Goal: Connect with others: Connect with others

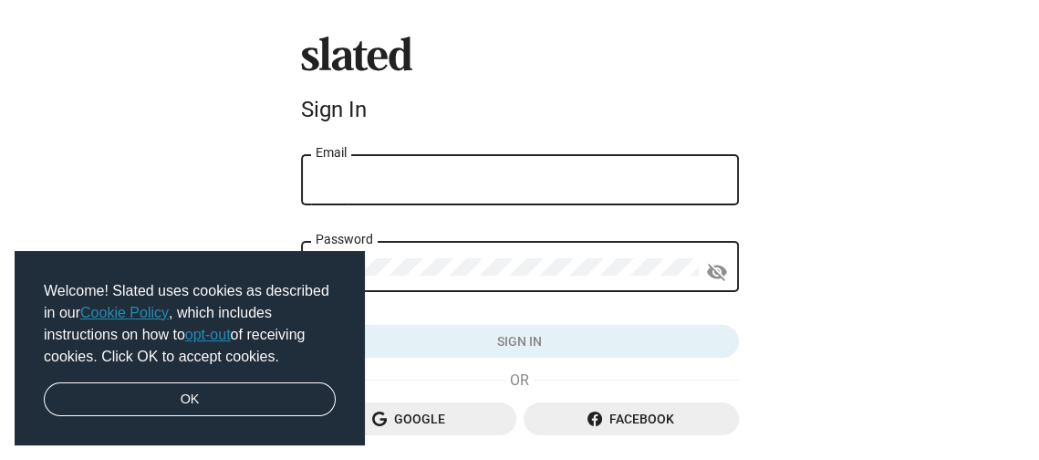
click at [336, 176] on input "Email" at bounding box center [519, 180] width 409 height 16
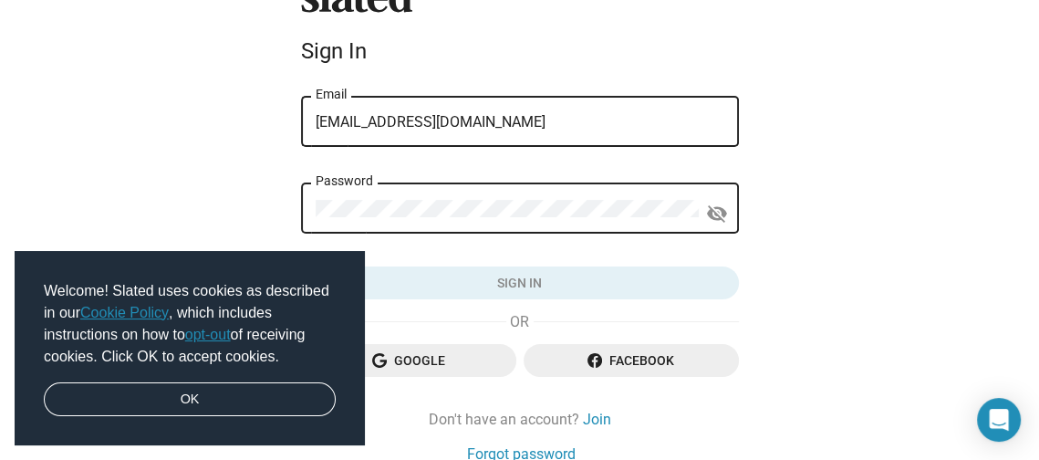
scroll to position [66, 0]
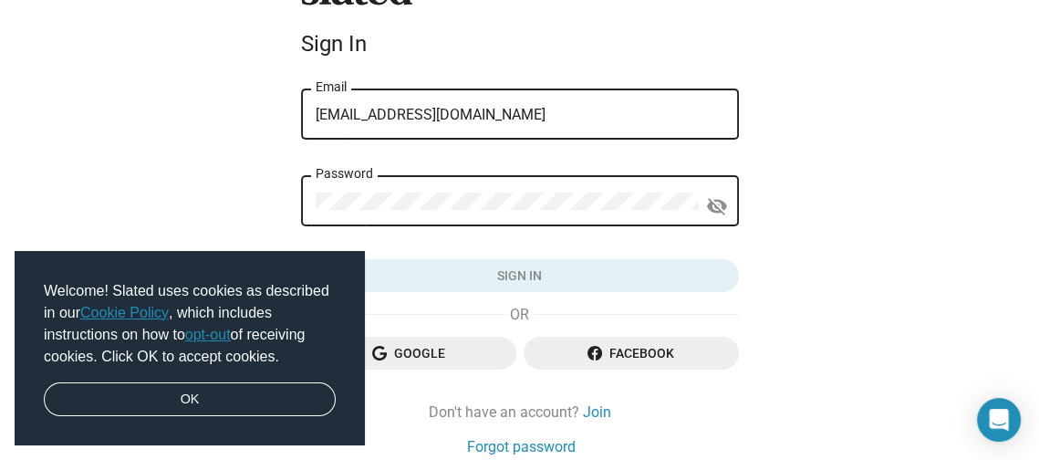
type input "[EMAIL_ADDRESS][DOMAIN_NAME]"
click at [391, 181] on div "Password" at bounding box center [506, 199] width 383 height 54
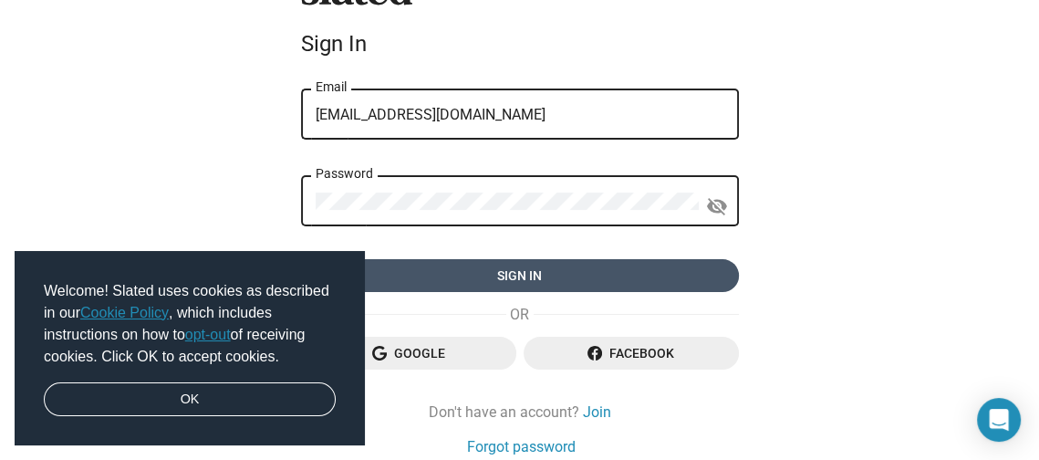
click at [525, 278] on span "Sign in" at bounding box center [519, 275] width 409 height 33
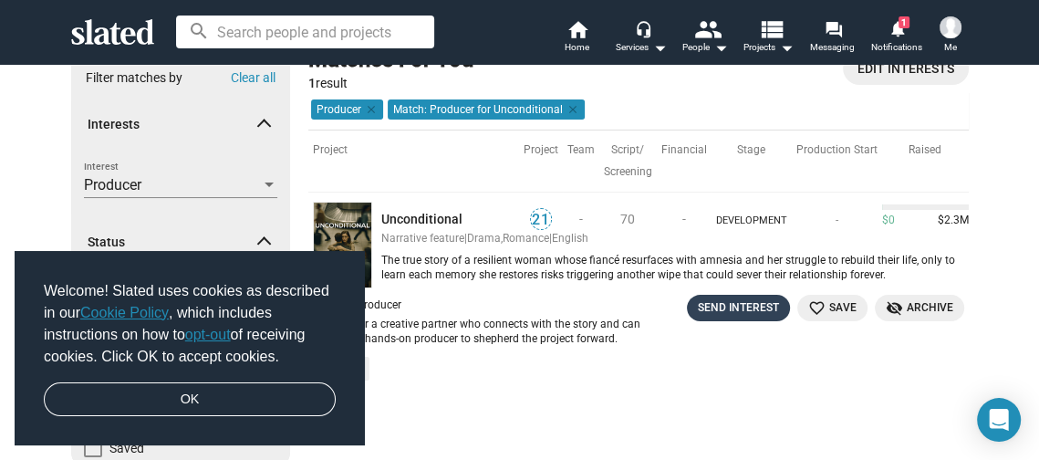
scroll to position [131, 0]
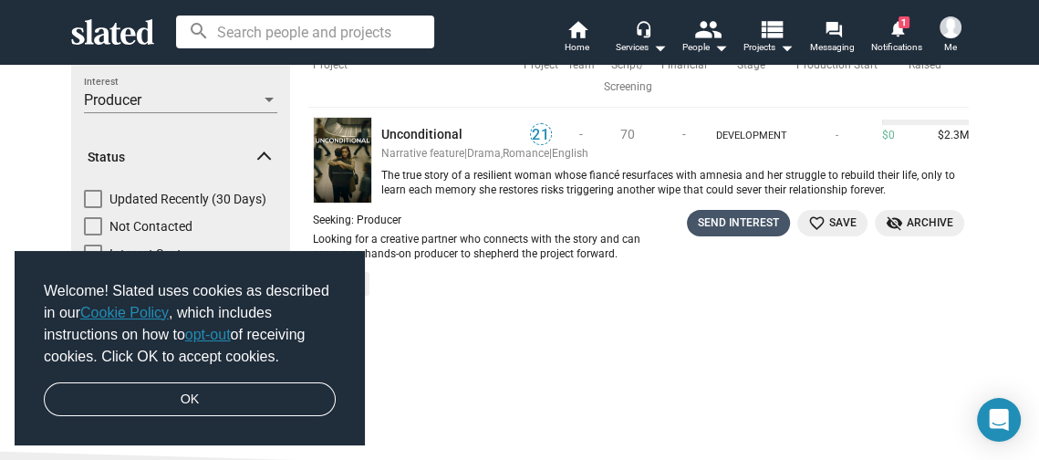
click at [743, 218] on div "Send Interest" at bounding box center [738, 222] width 81 height 19
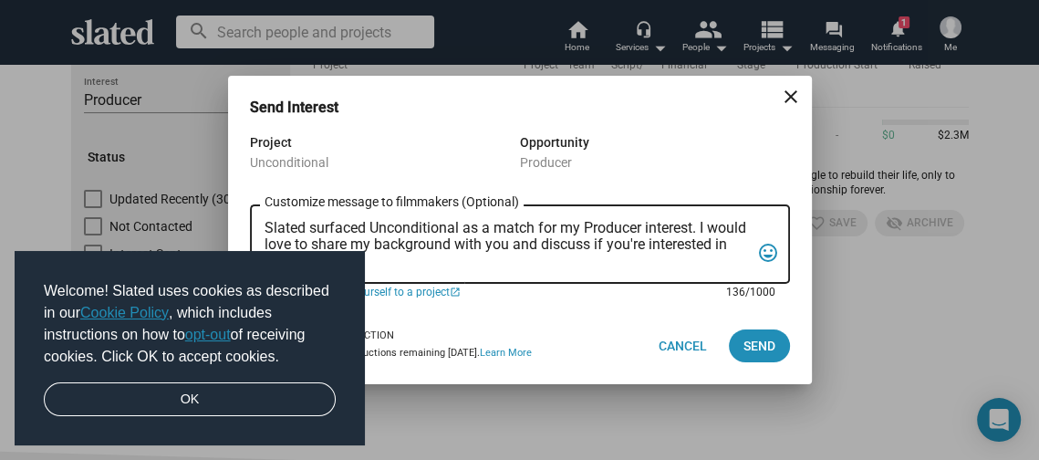
drag, startPoint x: 699, startPoint y: 227, endPoint x: 723, endPoint y: 242, distance: 27.8
click at [723, 242] on textarea "Slated surfaced Unconditional as a match for my Producer interest. I would love…" at bounding box center [506, 244] width 485 height 49
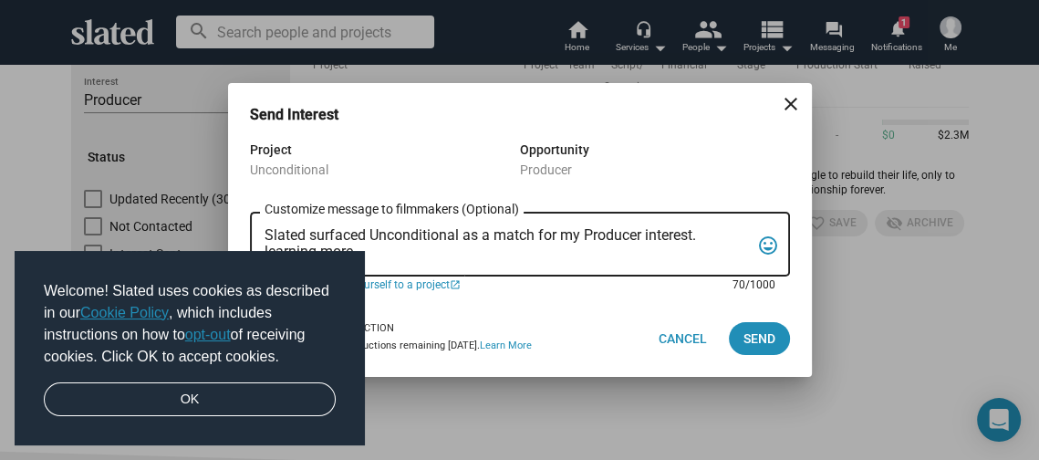
drag, startPoint x: 382, startPoint y: 253, endPoint x: 244, endPoint y: 261, distance: 137.9
click at [264, 261] on textarea "Slated surfaced Unconditional as a match for my Producer interest. learning mor…" at bounding box center [506, 244] width 485 height 35
click at [701, 242] on textarea "Slated surfaced Unconditional as a match for my Producer interest." at bounding box center [506, 244] width 485 height 35
click at [702, 236] on textarea "Slated surfaced Unconditional as a match for my Producer interest. Please send …" at bounding box center [506, 244] width 485 height 35
click at [488, 251] on textarea "Slated surfaced Unconditional as a match for my Producer interest. Please send …" at bounding box center [506, 244] width 485 height 35
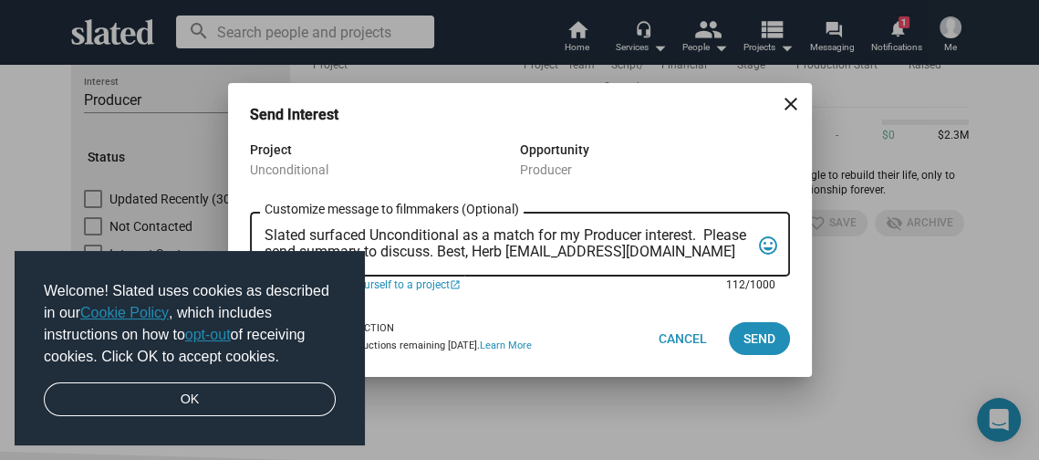
click at [581, 239] on textarea "Slated surfaced Unconditional as a match for my Producer interest. Please send …" at bounding box center [506, 244] width 485 height 35
type textarea "Slated surfaced Unconditional as a match for my Producer interest. Please send …"
click at [756, 336] on span "Send" at bounding box center [759, 338] width 32 height 33
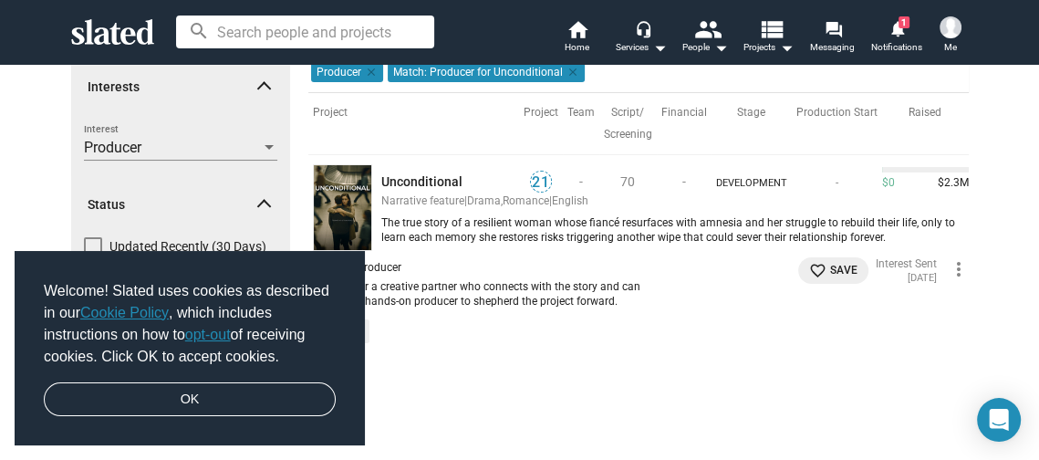
scroll to position [0, 0]
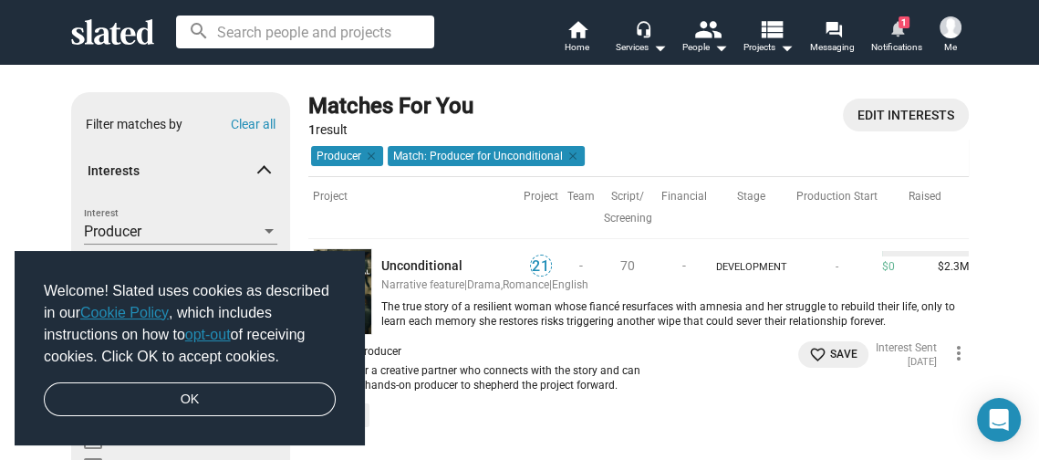
click at [896, 40] on link "notifications 1 Notifications" at bounding box center [896, 38] width 64 height 40
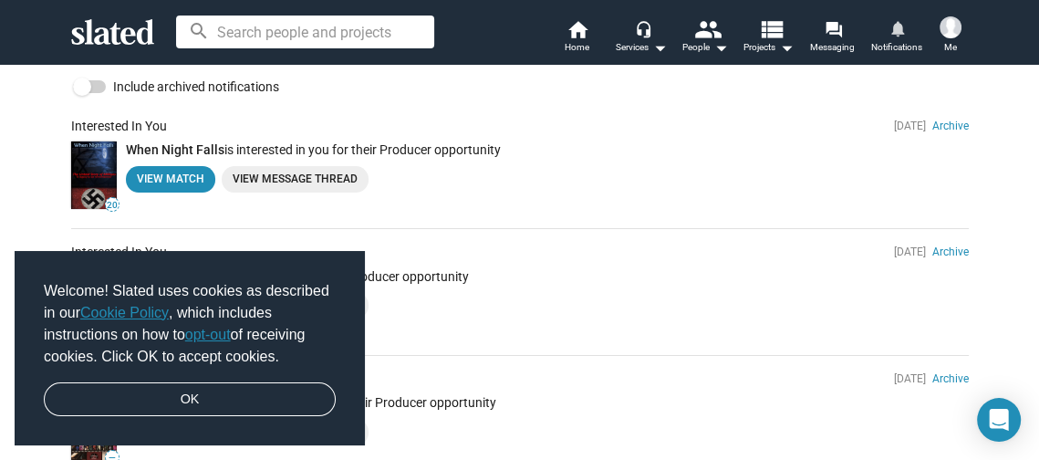
scroll to position [131, 0]
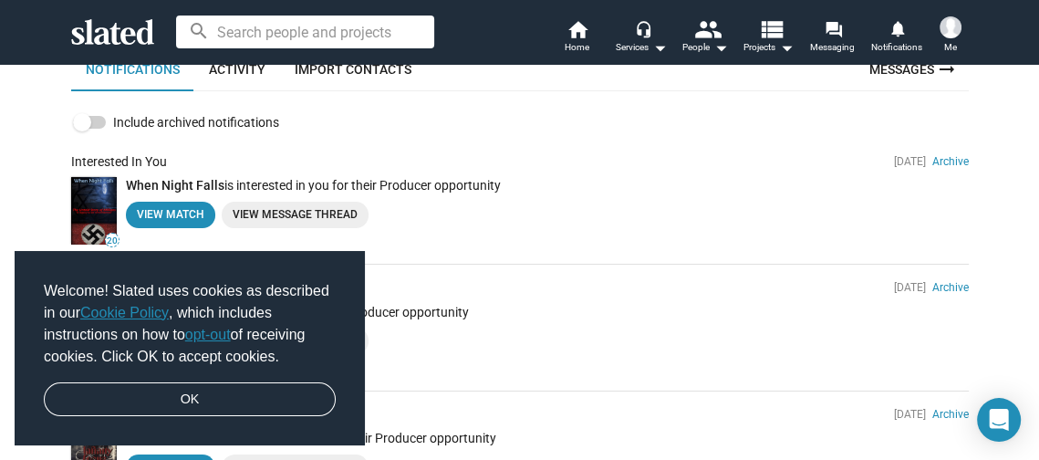
click at [281, 208] on link "View Message Thread" at bounding box center [295, 215] width 147 height 26
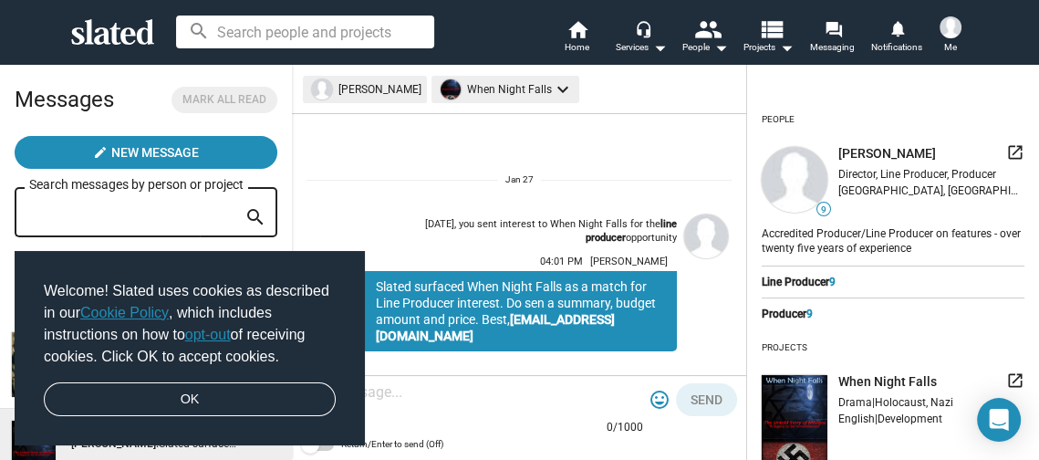
scroll to position [212, 0]
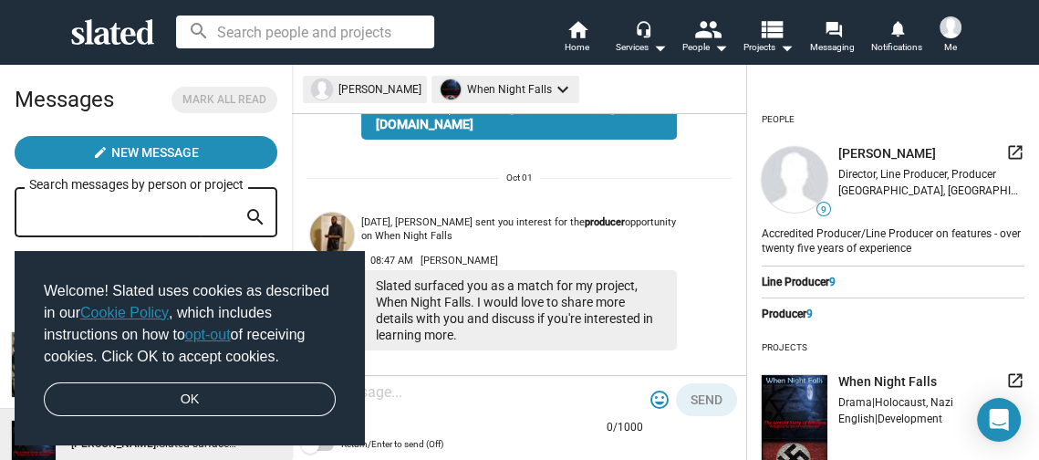
click at [333, 212] on img at bounding box center [332, 234] width 44 height 44
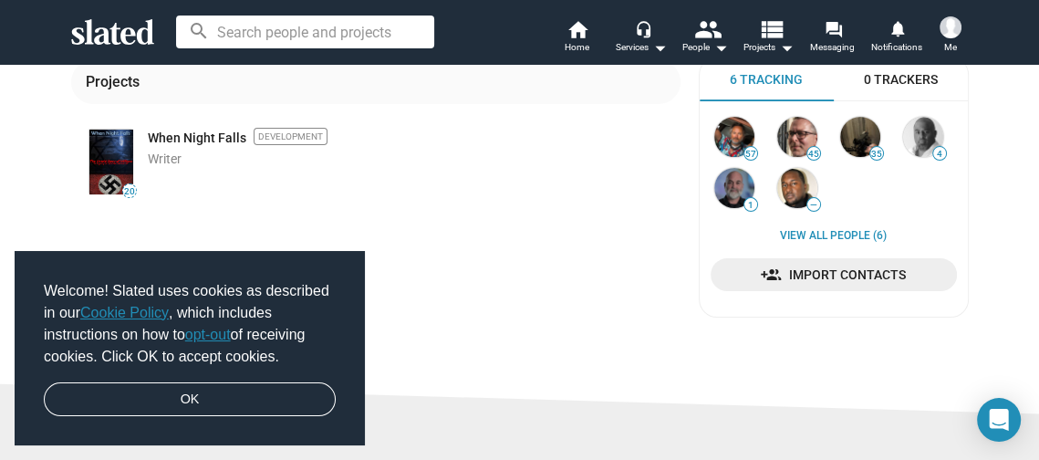
scroll to position [263, 0]
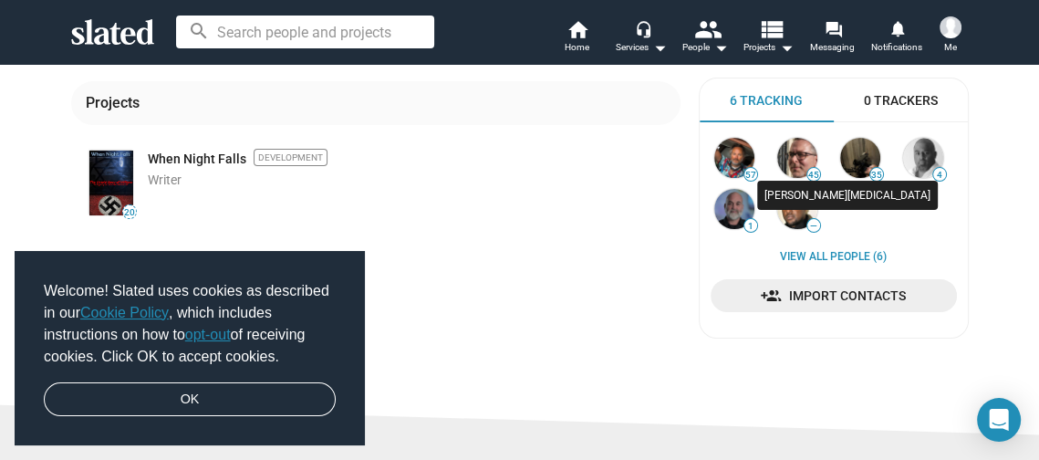
drag, startPoint x: 795, startPoint y: 161, endPoint x: 744, endPoint y: 179, distance: 53.9
click at [792, 162] on img at bounding box center [797, 158] width 40 height 40
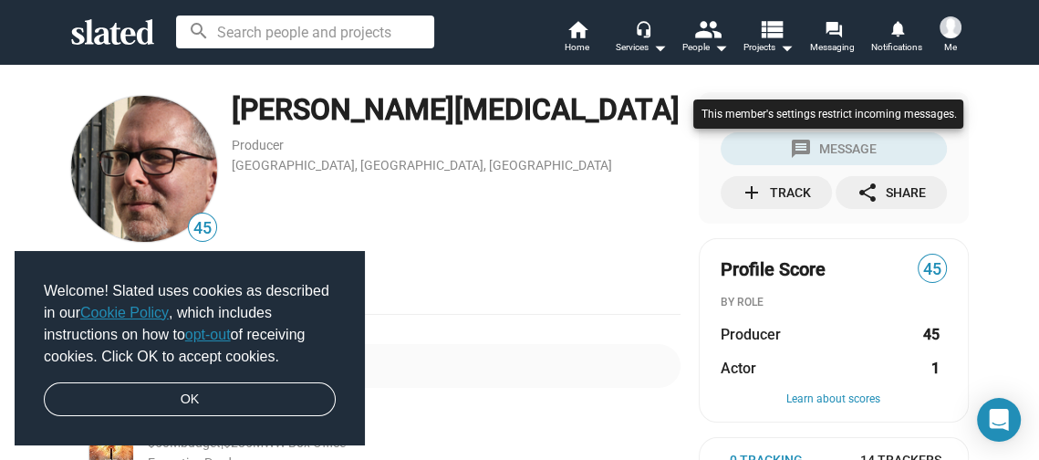
click at [836, 147] on div at bounding box center [827, 132] width 279 height 75
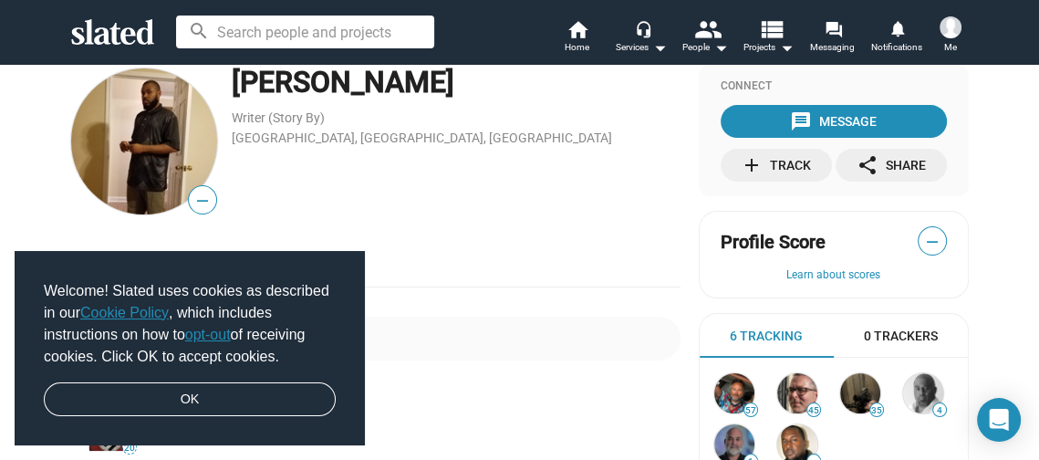
scroll to position [66, 0]
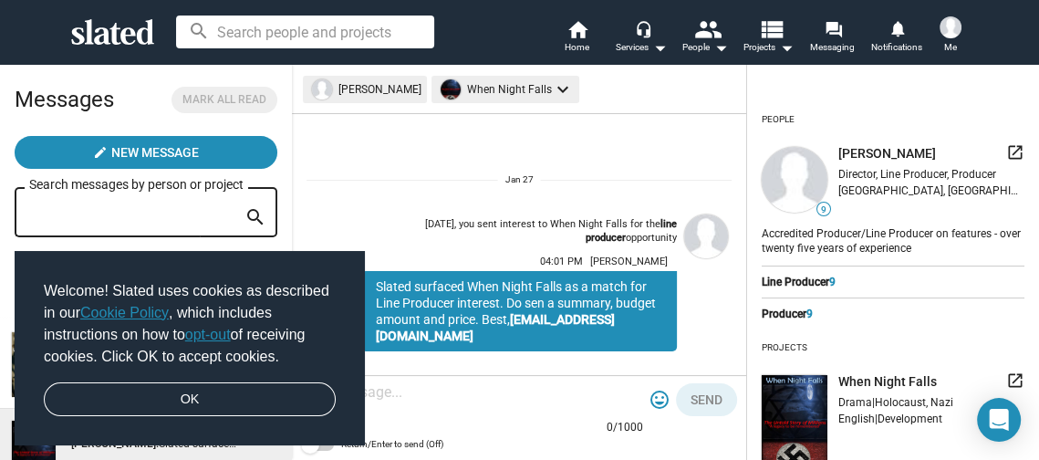
scroll to position [212, 0]
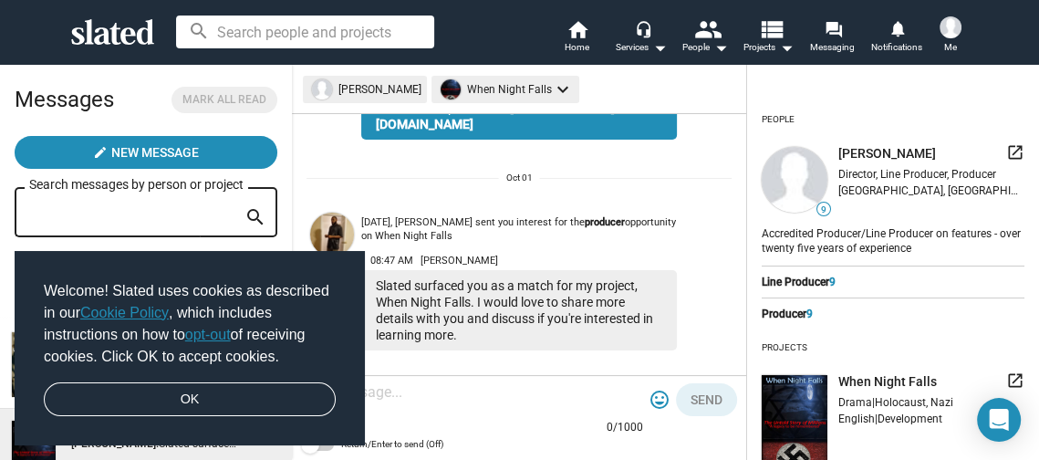
click at [416, 393] on textarea at bounding box center [472, 392] width 342 height 18
click at [419, 383] on div at bounding box center [472, 394] width 342 height 54
click at [377, 392] on textarea at bounding box center [472, 392] width 342 height 18
type textarea "Await info."
click at [707, 398] on span "Send" at bounding box center [706, 399] width 32 height 33
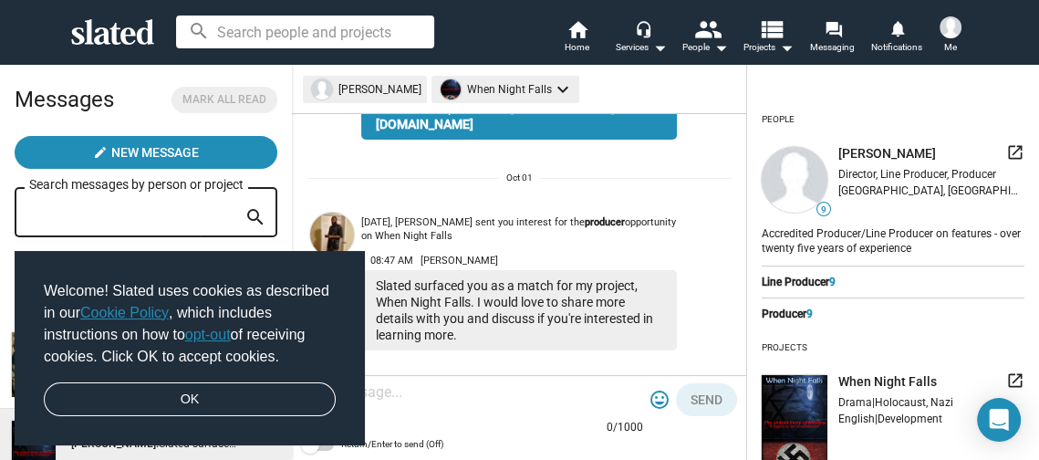
scroll to position [357, 0]
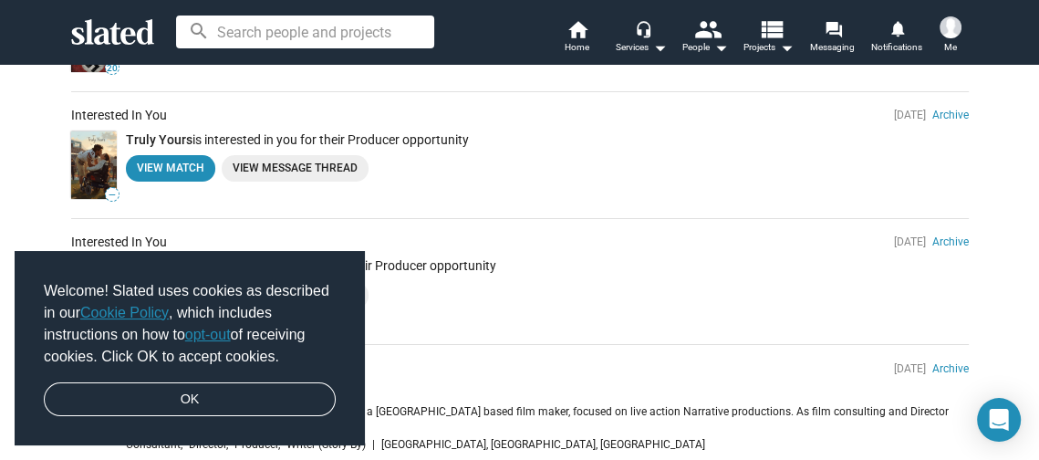
scroll to position [328, 0]
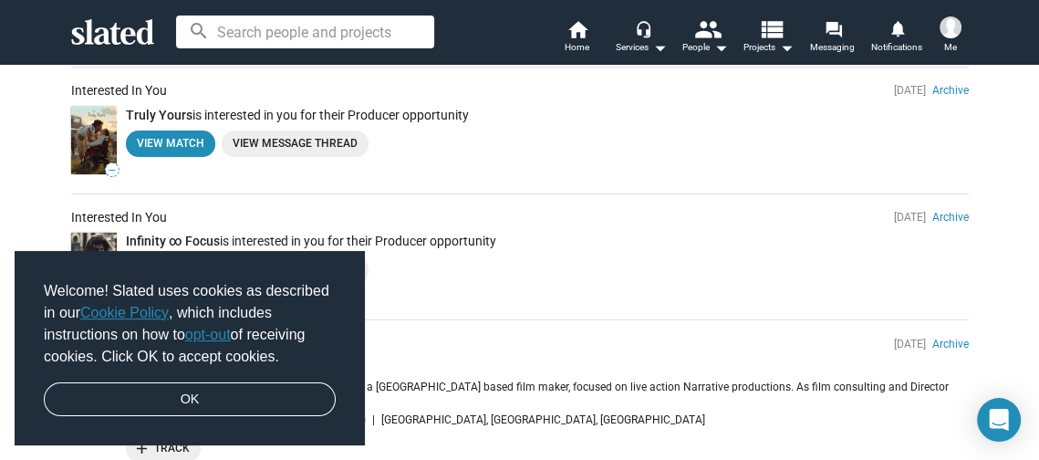
click at [277, 140] on link "View Message Thread" at bounding box center [295, 143] width 147 height 26
